Goal: Transaction & Acquisition: Purchase product/service

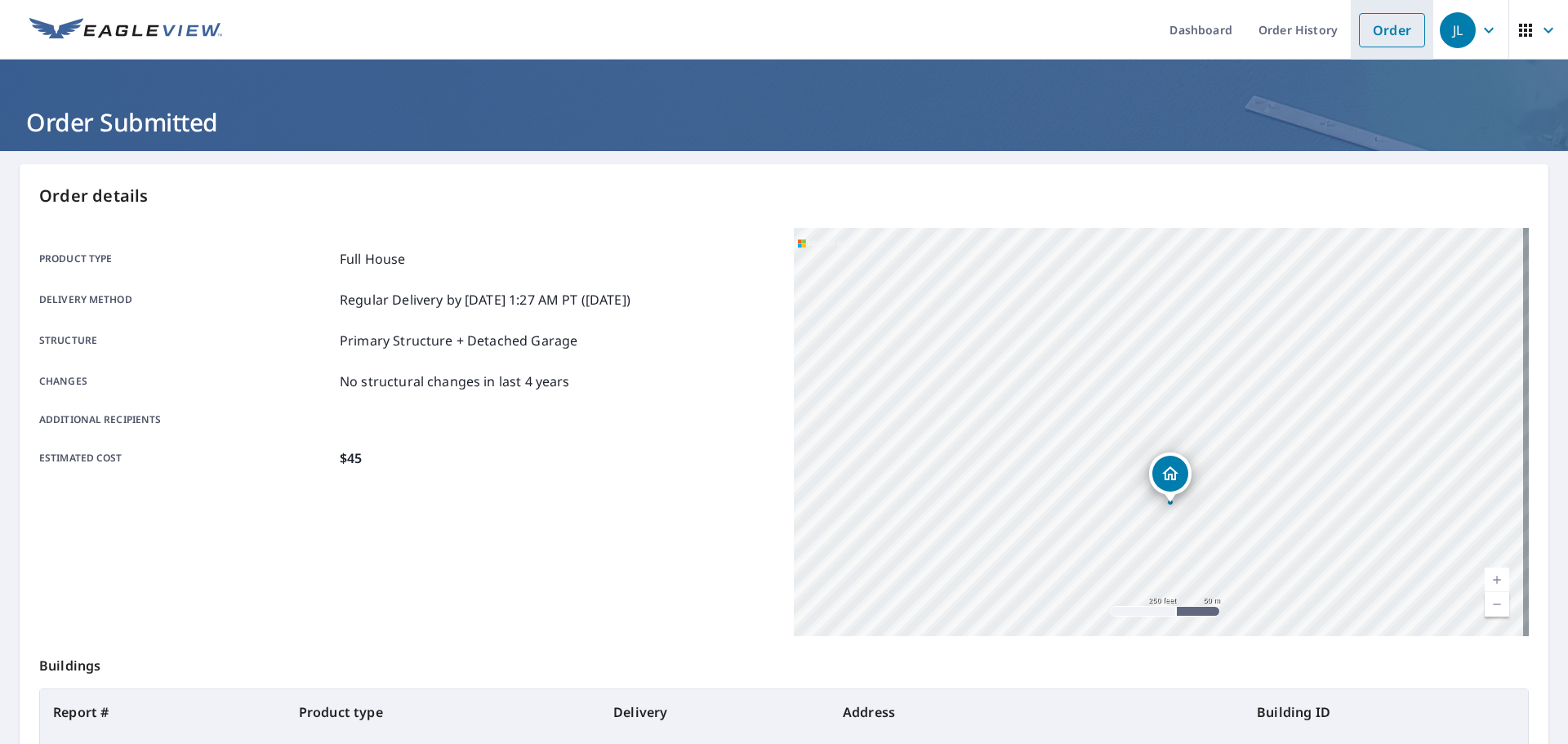
drag, startPoint x: 1386, startPoint y: 31, endPoint x: 1368, endPoint y: 53, distance: 28.4
click at [1386, 31] on link "Order" at bounding box center [1392, 30] width 66 height 34
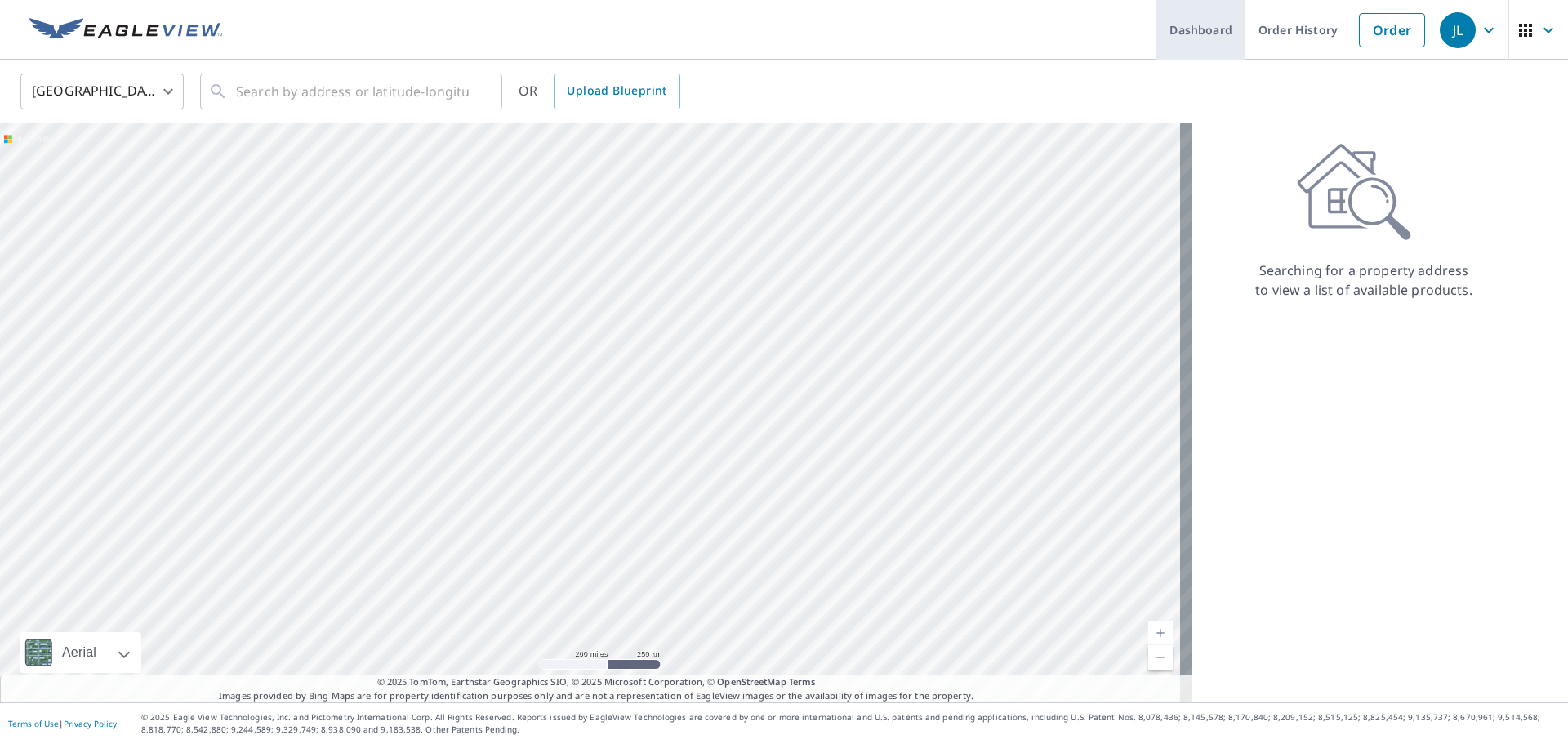
click at [1197, 26] on link "Dashboard" at bounding box center [1200, 30] width 89 height 60
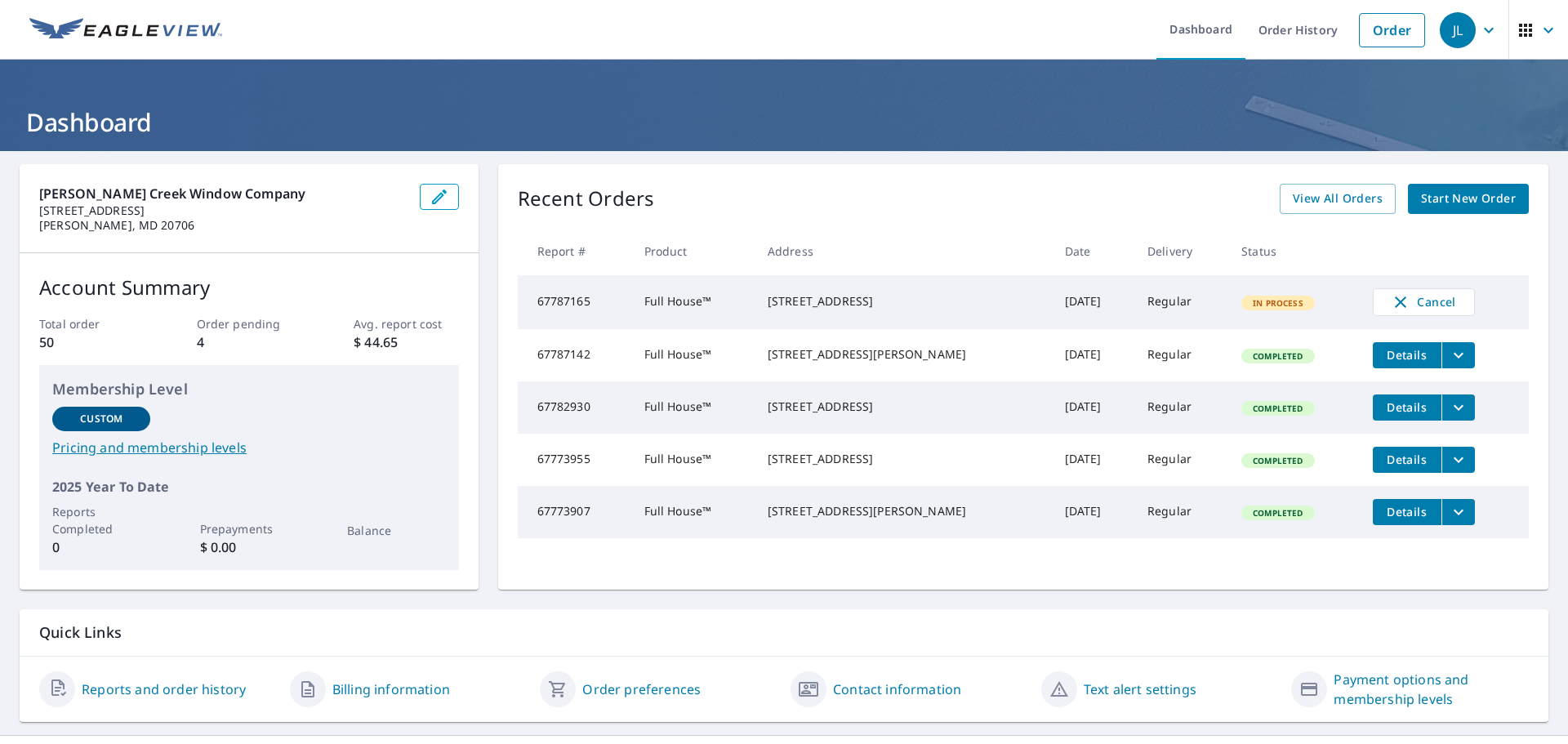
click at [1435, 200] on span "Start New Order" at bounding box center [1468, 199] width 95 height 21
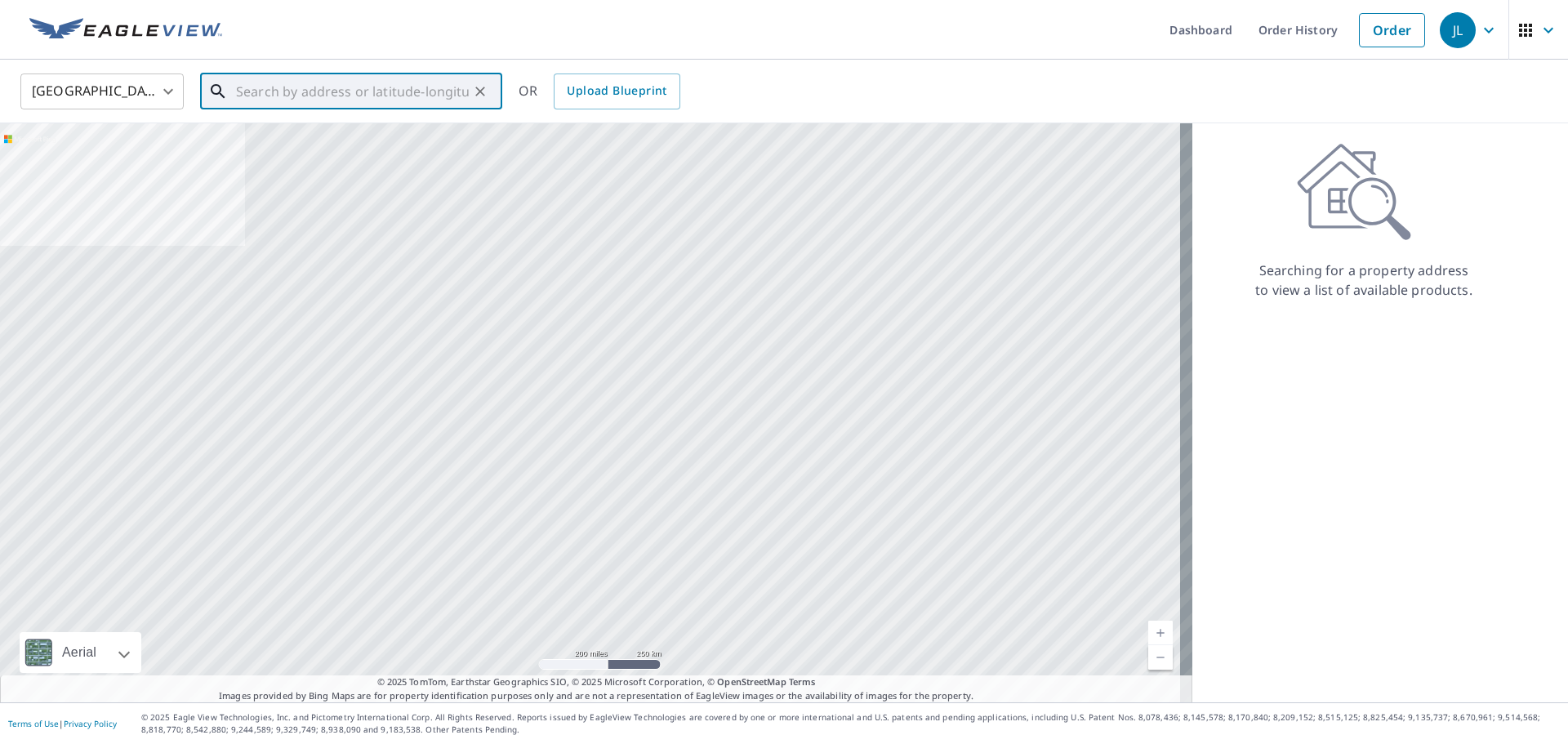
click at [398, 104] on input "text" at bounding box center [352, 92] width 233 height 46
paste input "[STREET_ADDRESS][PERSON_NAME]"
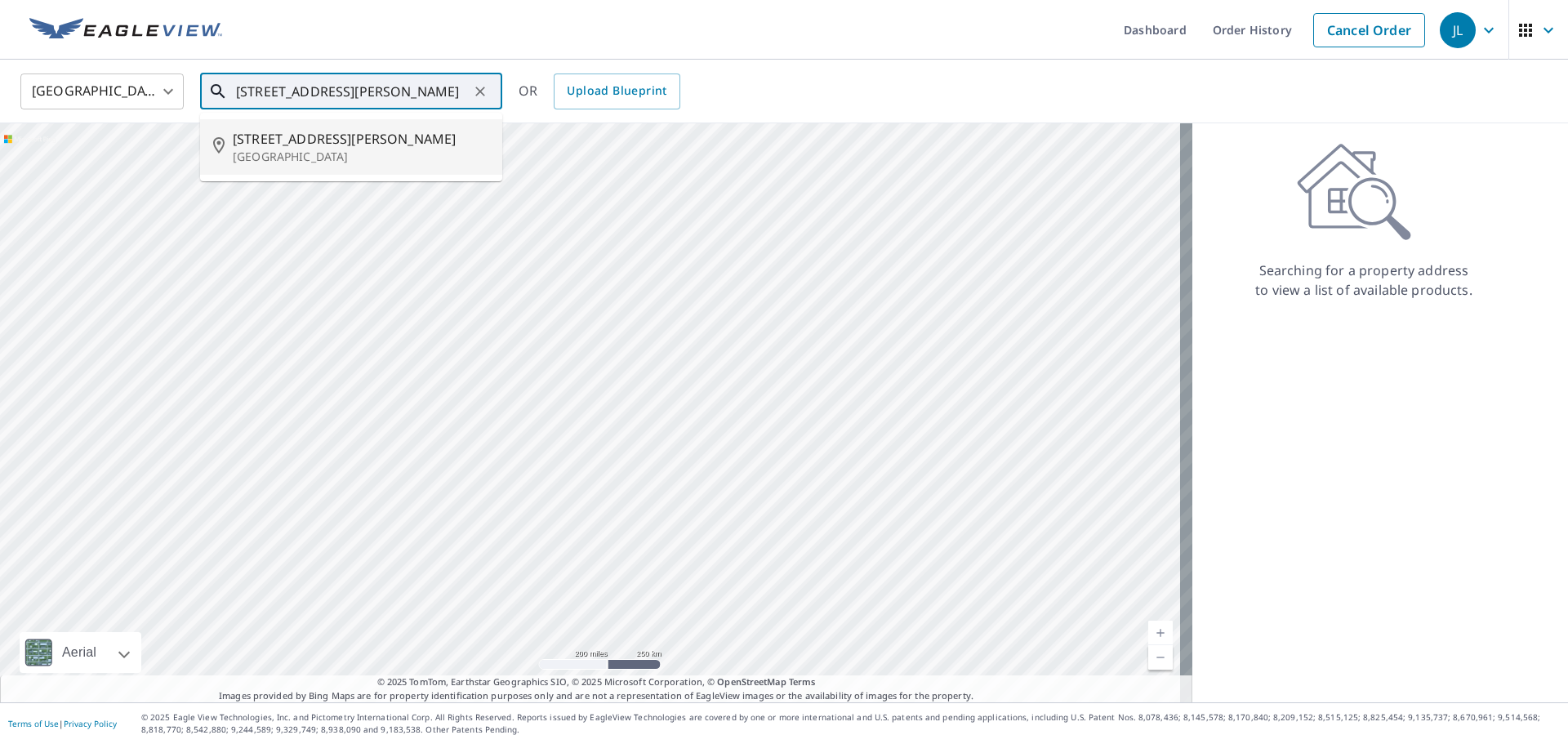
click at [374, 151] on p "[GEOGRAPHIC_DATA]" at bounding box center [361, 156] width 257 height 16
type input "[STREET_ADDRESS][PERSON_NAME]"
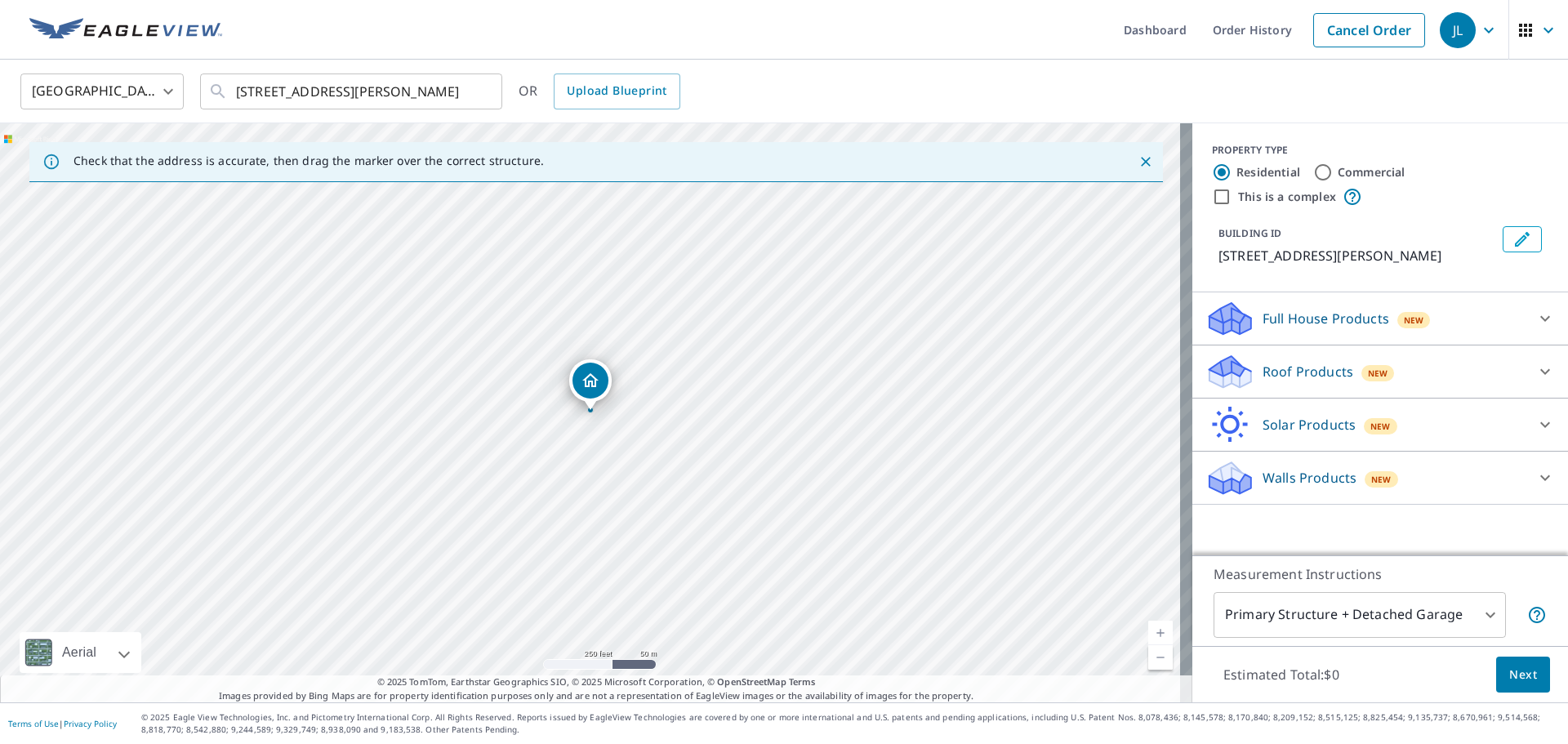
click at [1339, 333] on div "Full House Products New" at bounding box center [1365, 318] width 320 height 39
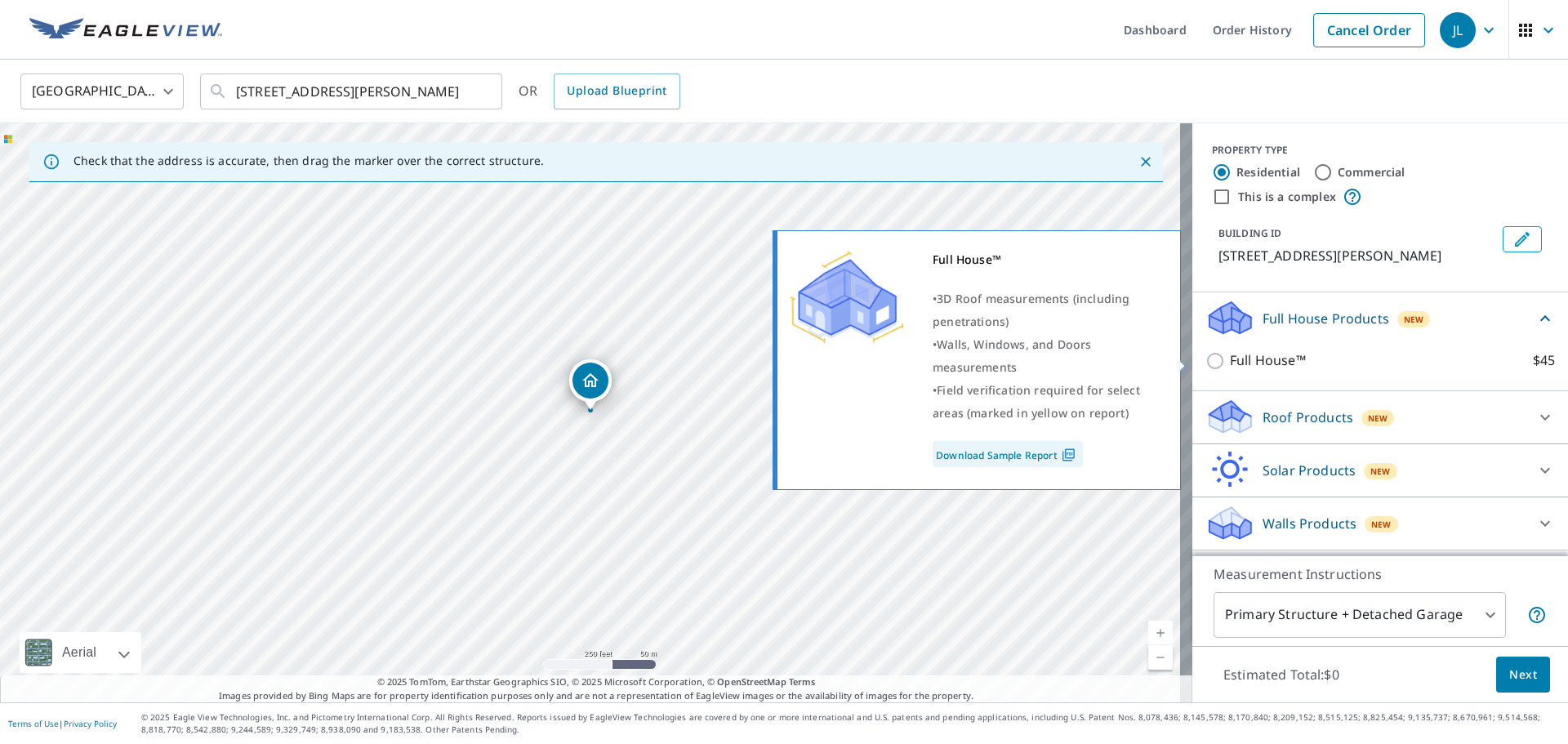
click at [1261, 370] on p "Full House™" at bounding box center [1268, 360] width 76 height 21
click at [1230, 370] on input "Full House™ $45" at bounding box center [1217, 361] width 25 height 20
checkbox input "true"
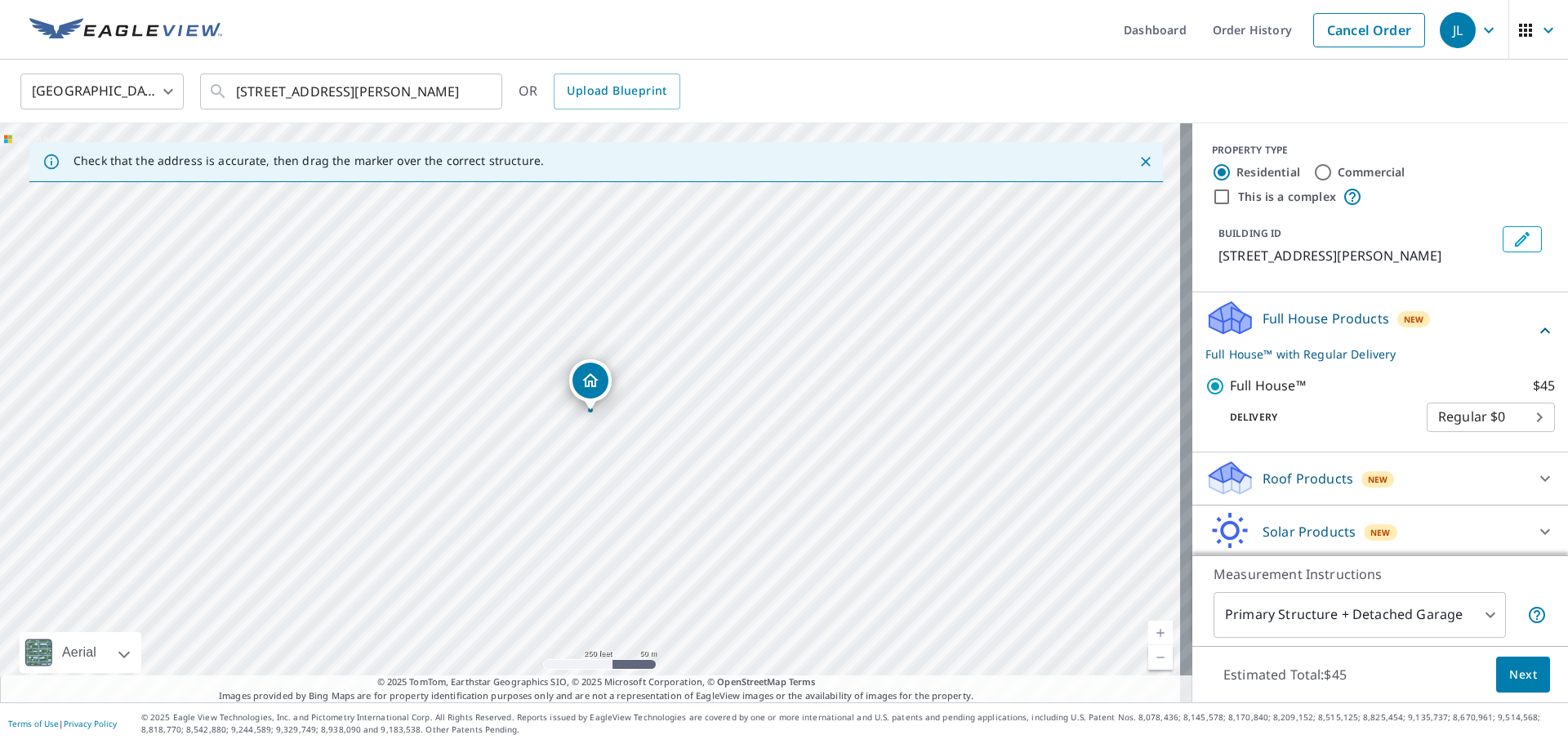
click at [1509, 669] on span "Next" at bounding box center [1523, 674] width 28 height 21
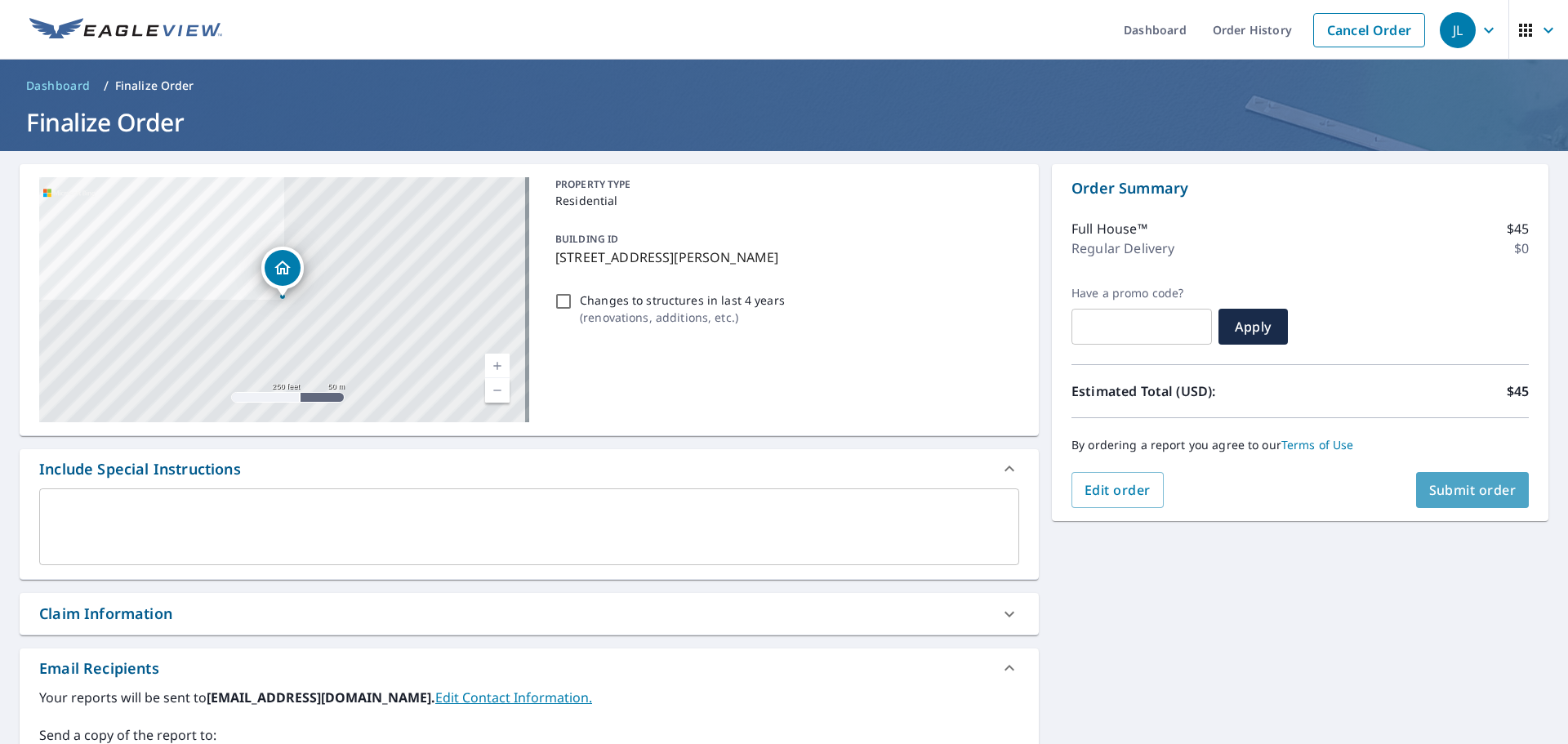
click at [1480, 492] on span "Submit order" at bounding box center [1472, 489] width 88 height 18
checkbox input "true"
